Goal: Task Accomplishment & Management: Use online tool/utility

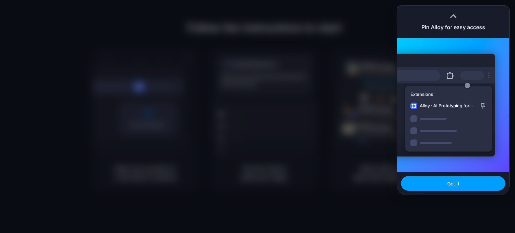
click at [446, 183] on button "Got it" at bounding box center [453, 183] width 104 height 15
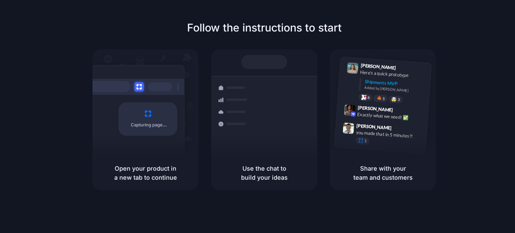
click at [294, 114] on div "Express delivery to [GEOGRAPHIC_DATA] Priority • 2-day • Dispatched" at bounding box center [303, 127] width 90 height 26
click at [384, 103] on div "[PERSON_NAME] 9:41 AM Here's a quick prototype Shipments MVP Added by [PERSON_N…" at bounding box center [383, 83] width 93 height 49
click at [371, 73] on div "Here's a quick prototype" at bounding box center [393, 73] width 67 height 11
click at [197, 96] on div "Capturing page" at bounding box center [145, 102] width 106 height 107
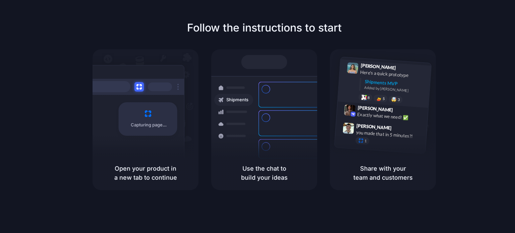
click at [409, 83] on div "Shipments MVP" at bounding box center [395, 83] width 62 height 11
click at [389, 169] on h5 "Share with your team and customers" at bounding box center [383, 173] width 90 height 18
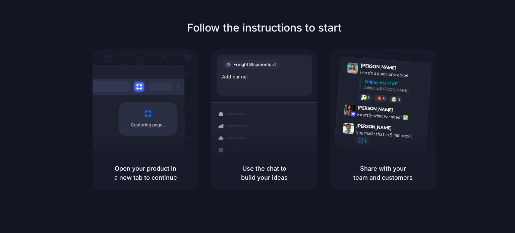
click at [158, 132] on div "Capturing page" at bounding box center [148, 119] width 59 height 34
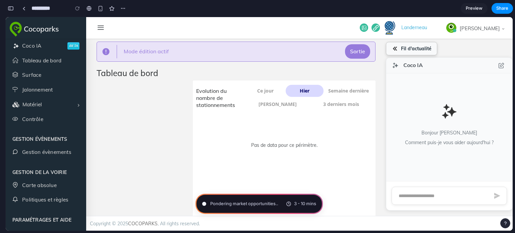
click at [407, 49] on button "Fil d'actualité" at bounding box center [411, 48] width 51 height 13
